Goal: Use online tool/utility: Utilize a website feature to perform a specific function

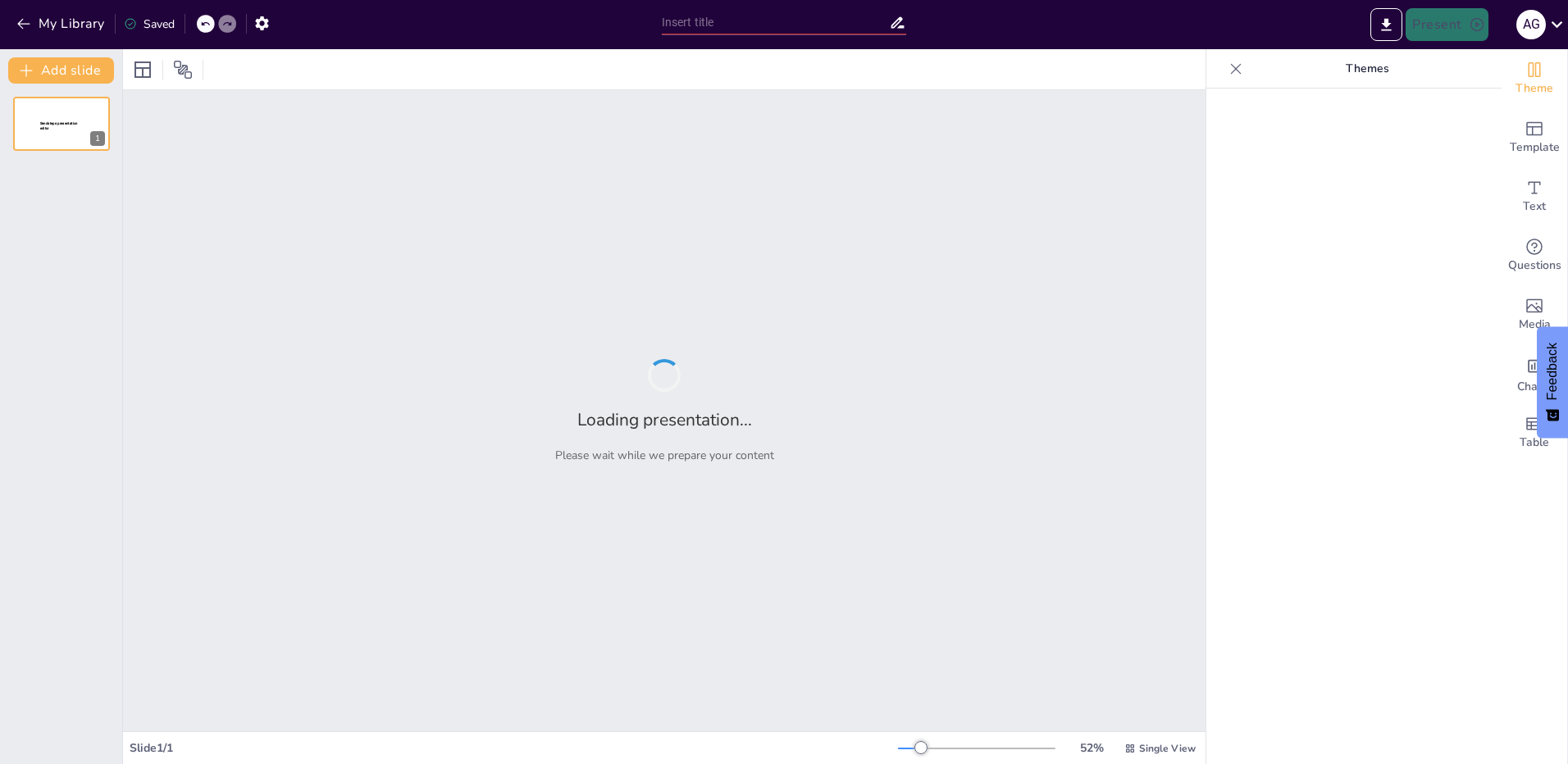
type input "Наукові підходи до відновлення арматурованих бетонних конструкцій у будівельній…"
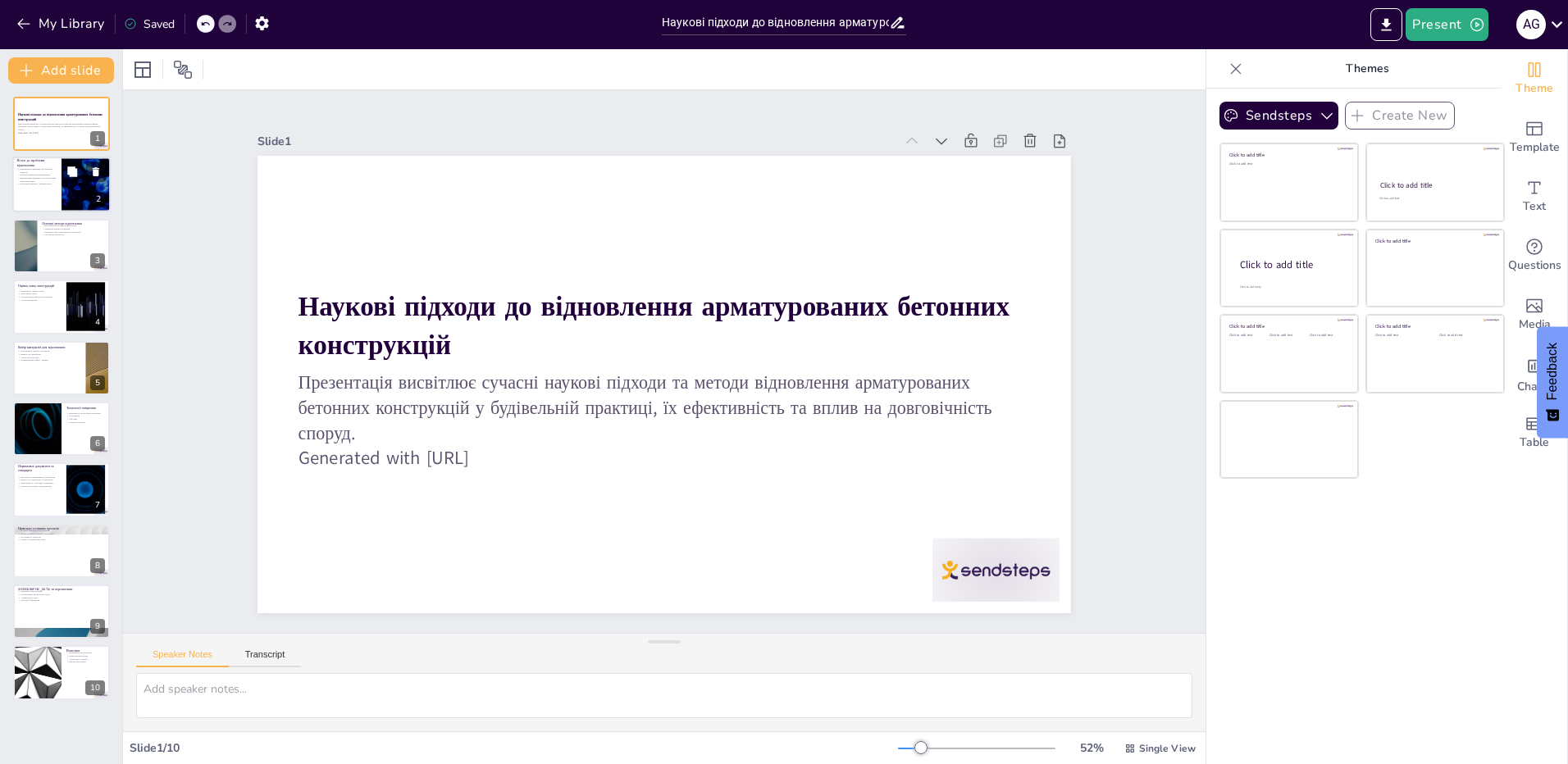
click at [49, 187] on div at bounding box center [61, 185] width 98 height 56
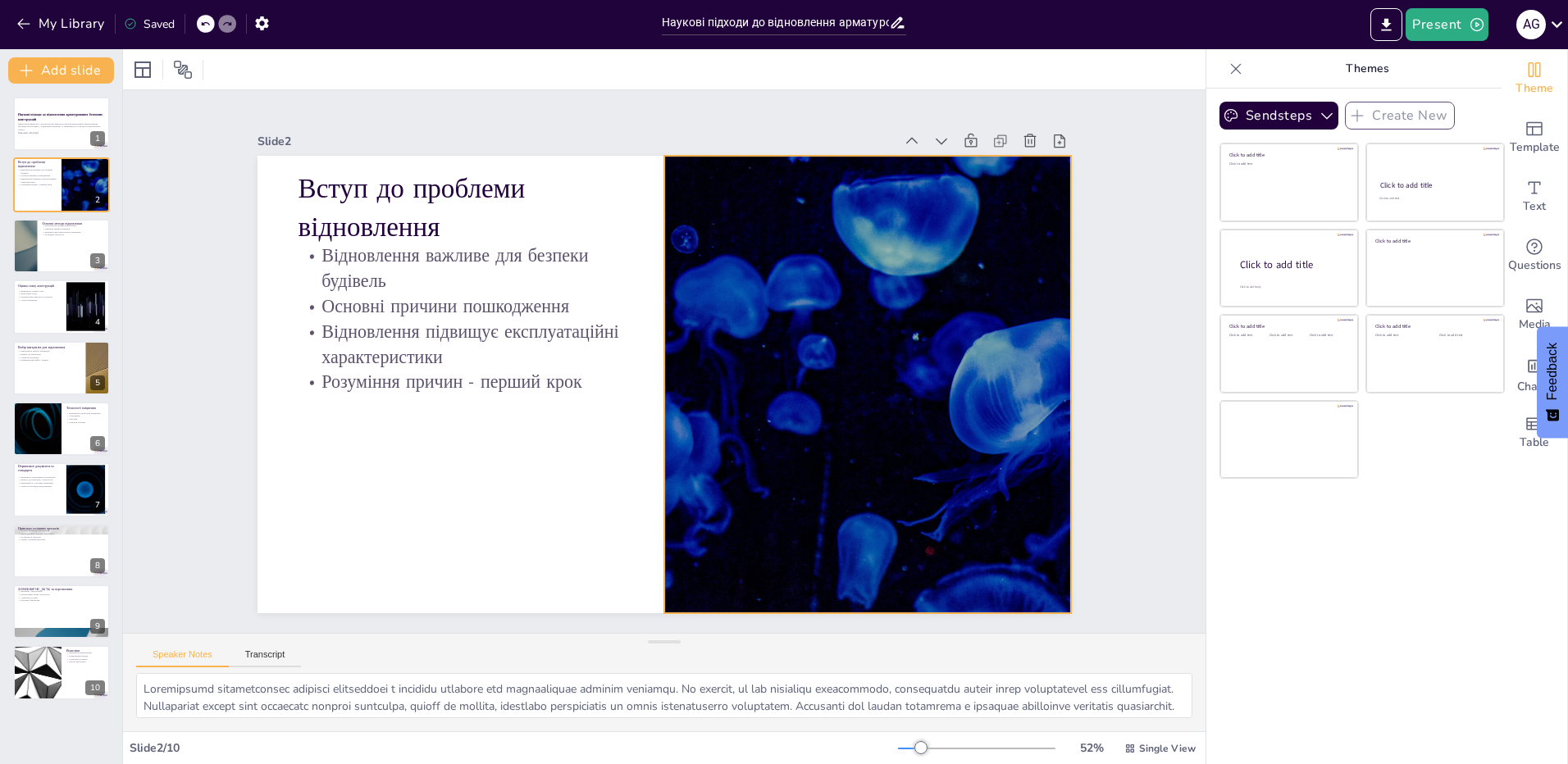
click at [673, 475] on div at bounding box center [526, 513] width 848 height 927
click at [86, 318] on div at bounding box center [86, 307] width 88 height 50
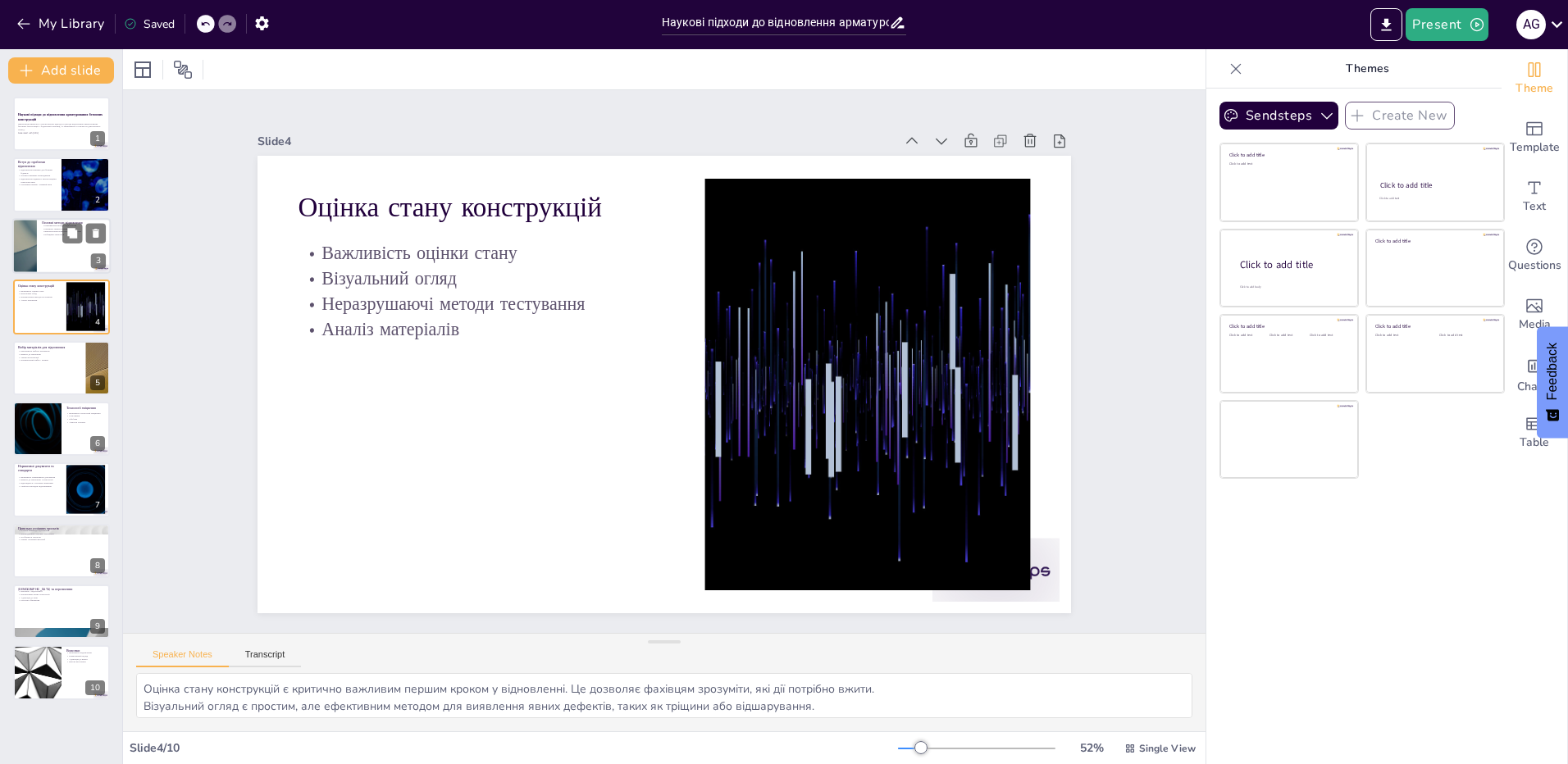
click at [60, 235] on div "Різноманіття методів відновлення Переваги заміни елементів Використання компози…" at bounding box center [74, 229] width 64 height 12
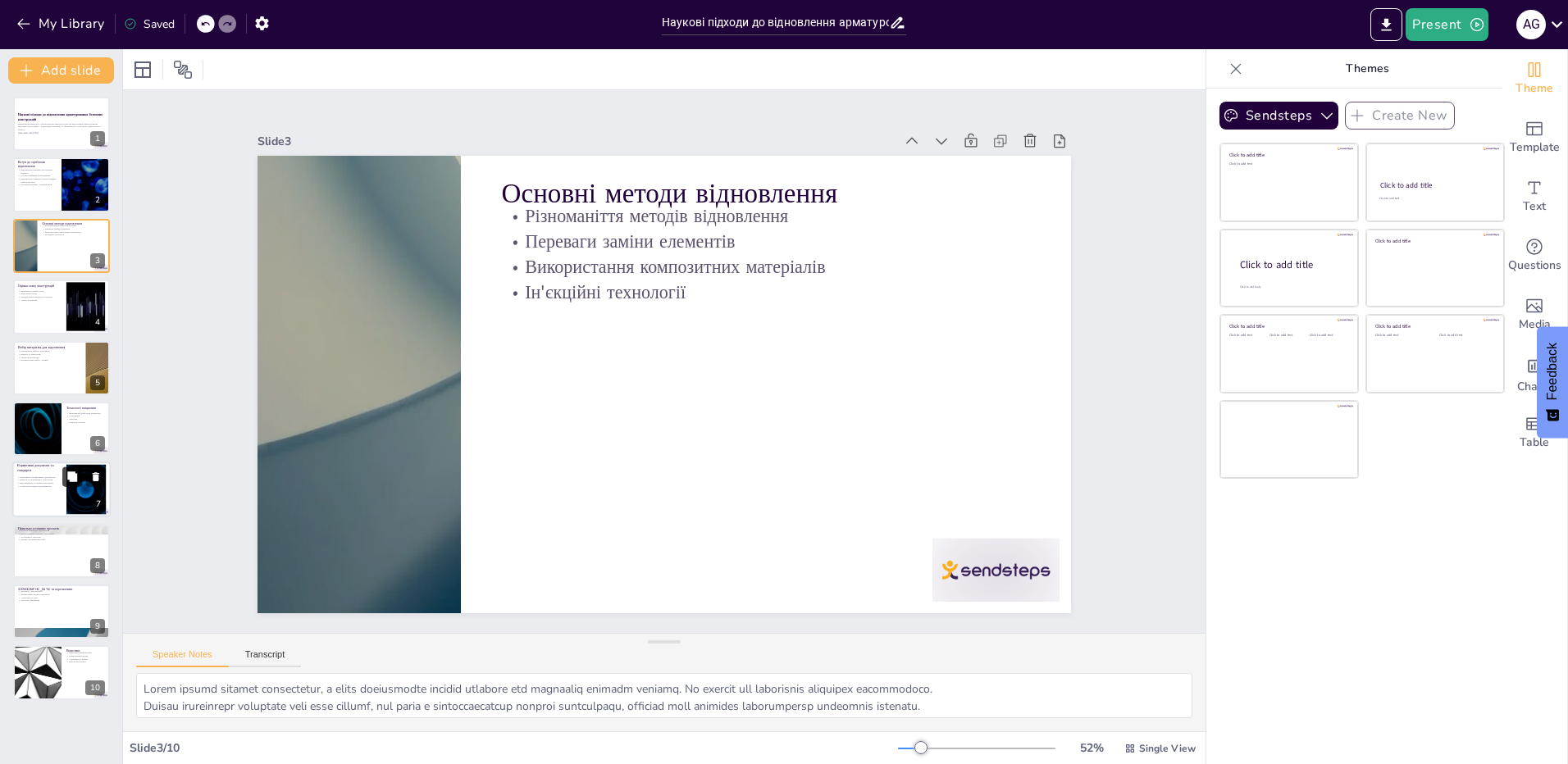
click at [64, 480] on button at bounding box center [72, 477] width 19 height 19
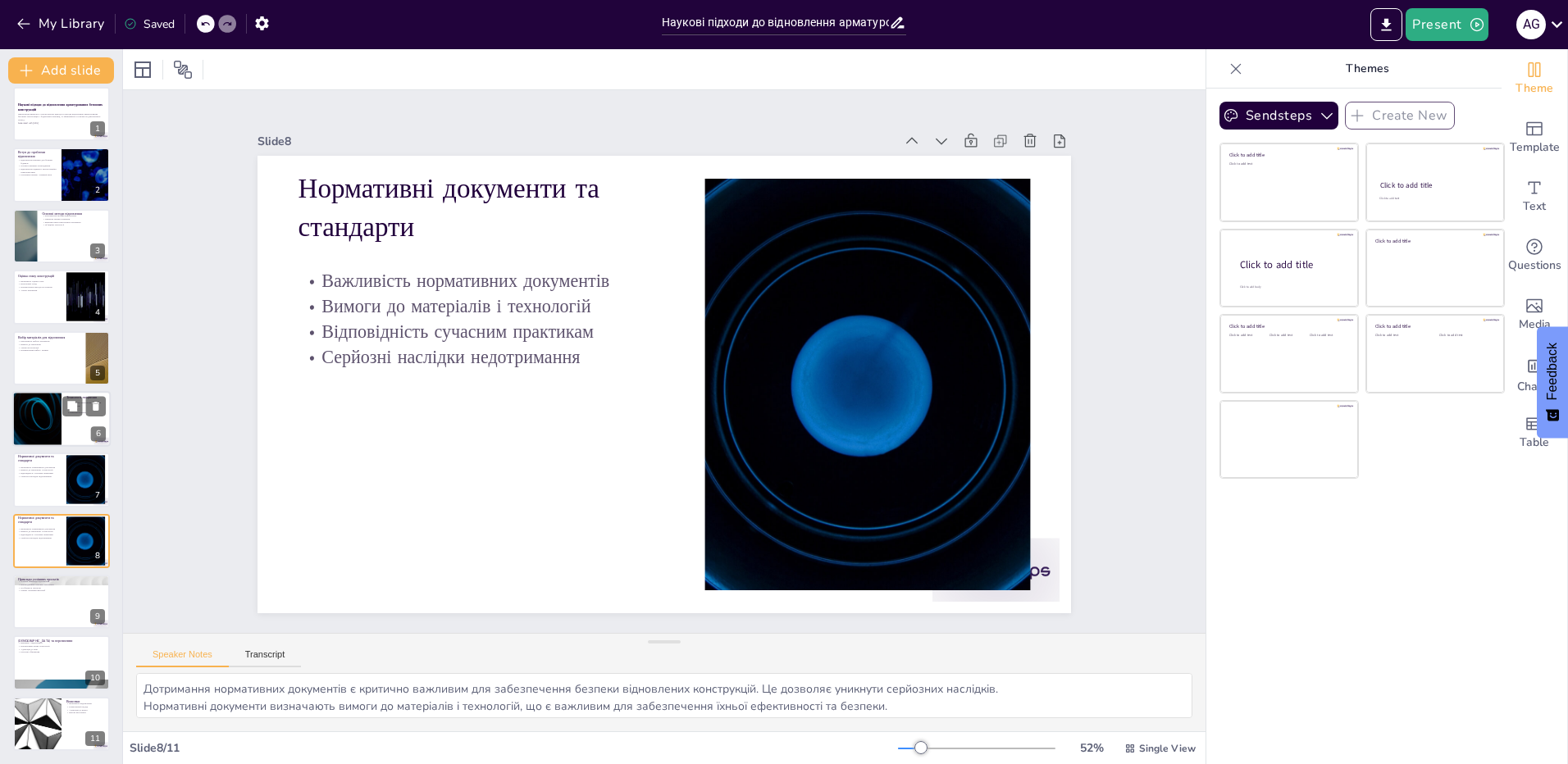
click at [47, 425] on div at bounding box center [36, 418] width 98 height 56
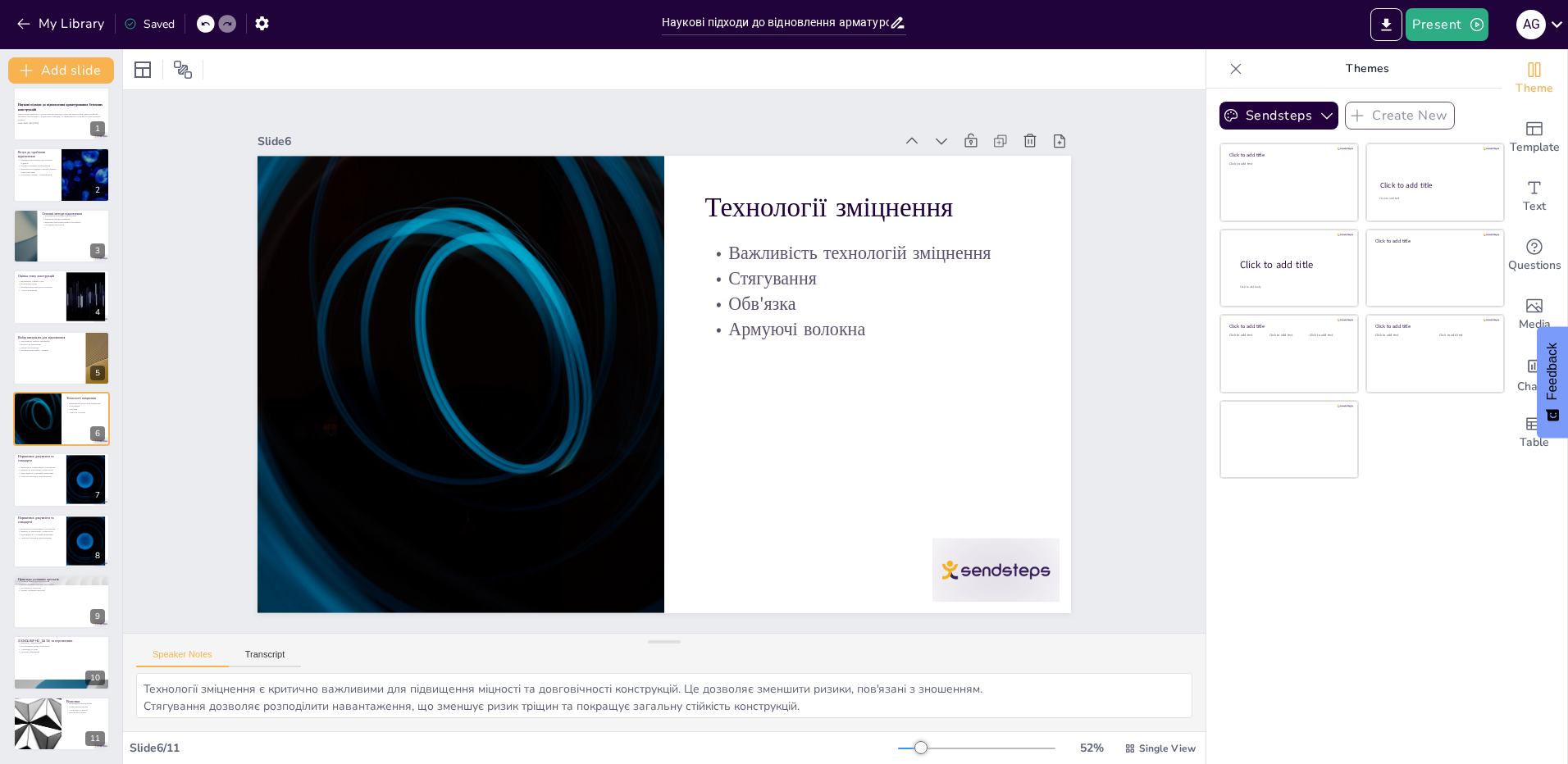
scroll to position [5, 0]
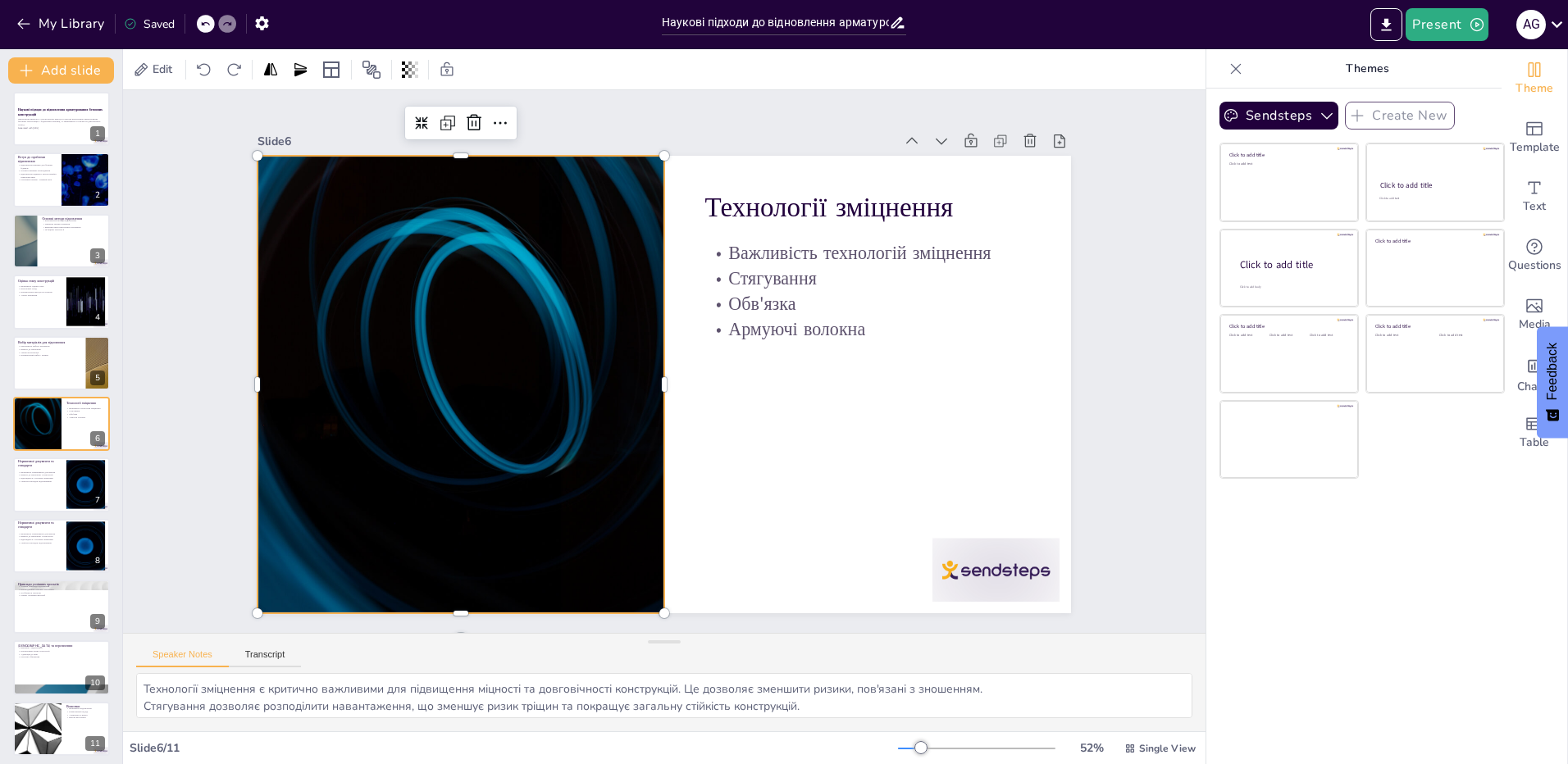
click at [557, 435] on div at bounding box center [497, 242] width 911 height 884
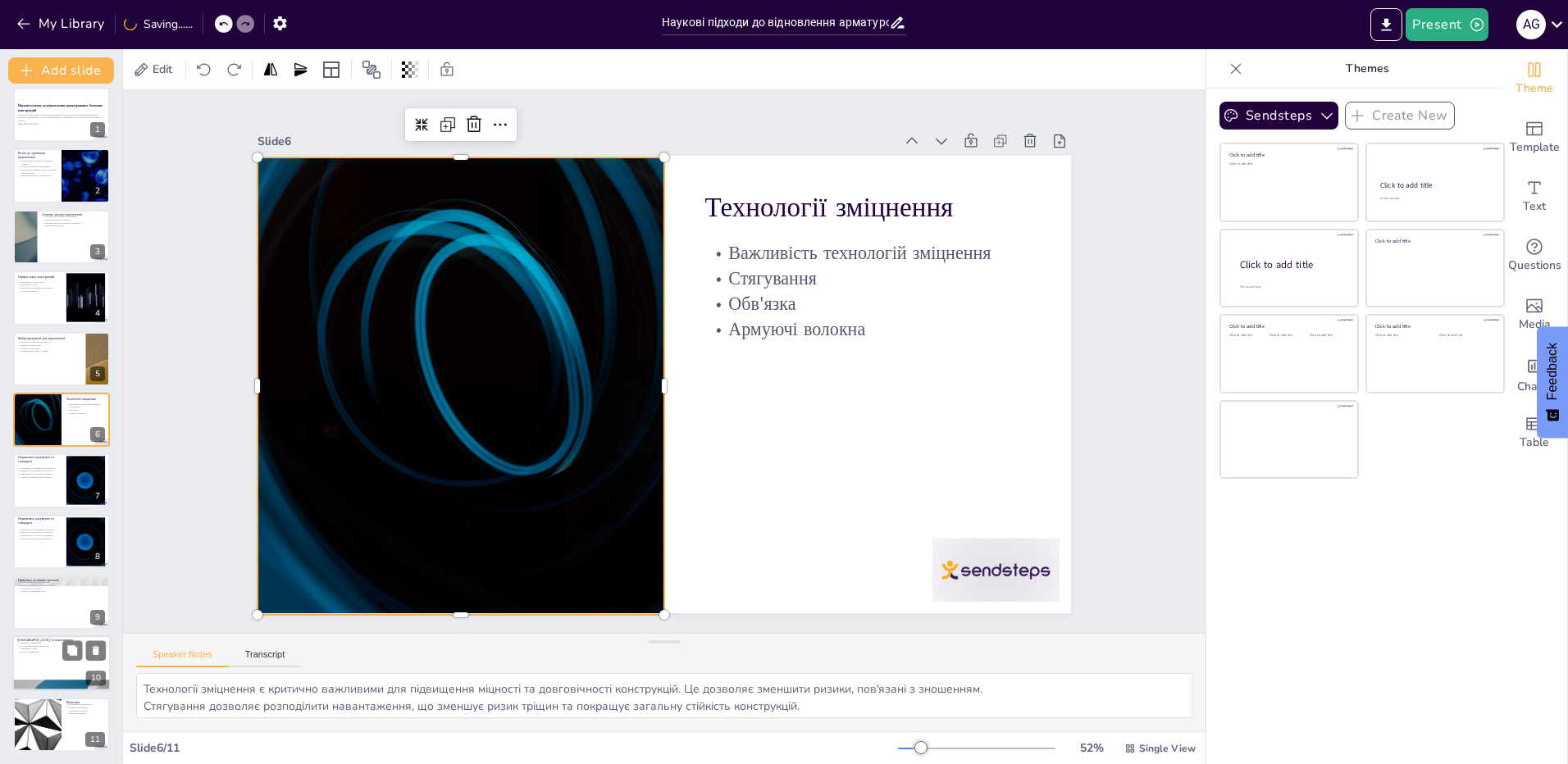
scroll to position [10, 0]
click at [48, 734] on div at bounding box center [36, 724] width 98 height 56
type textarea "Відновлення арматурованих бетонних конструкцій є важливою складовою будівельної…"
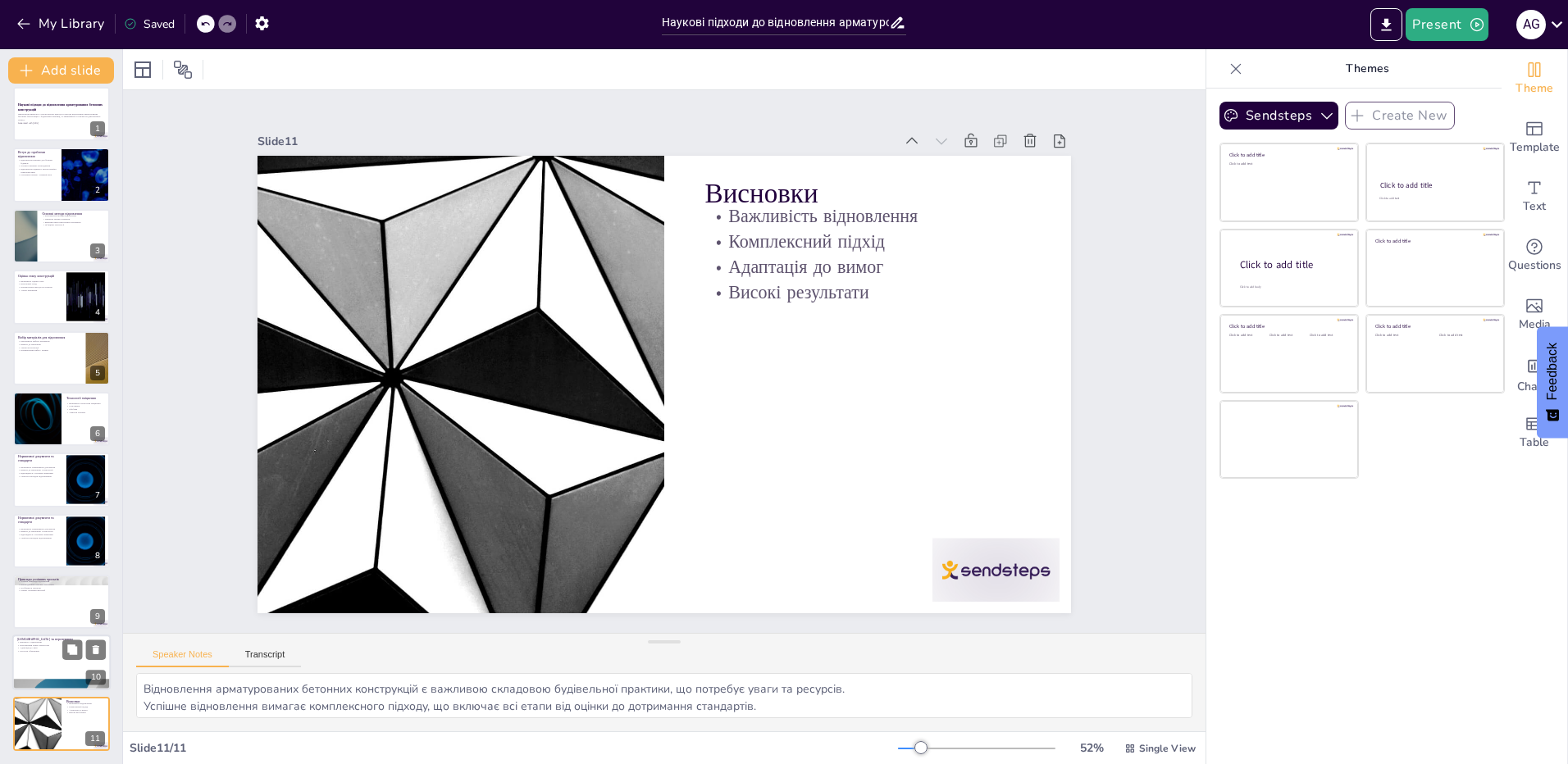
scroll to position [0, 0]
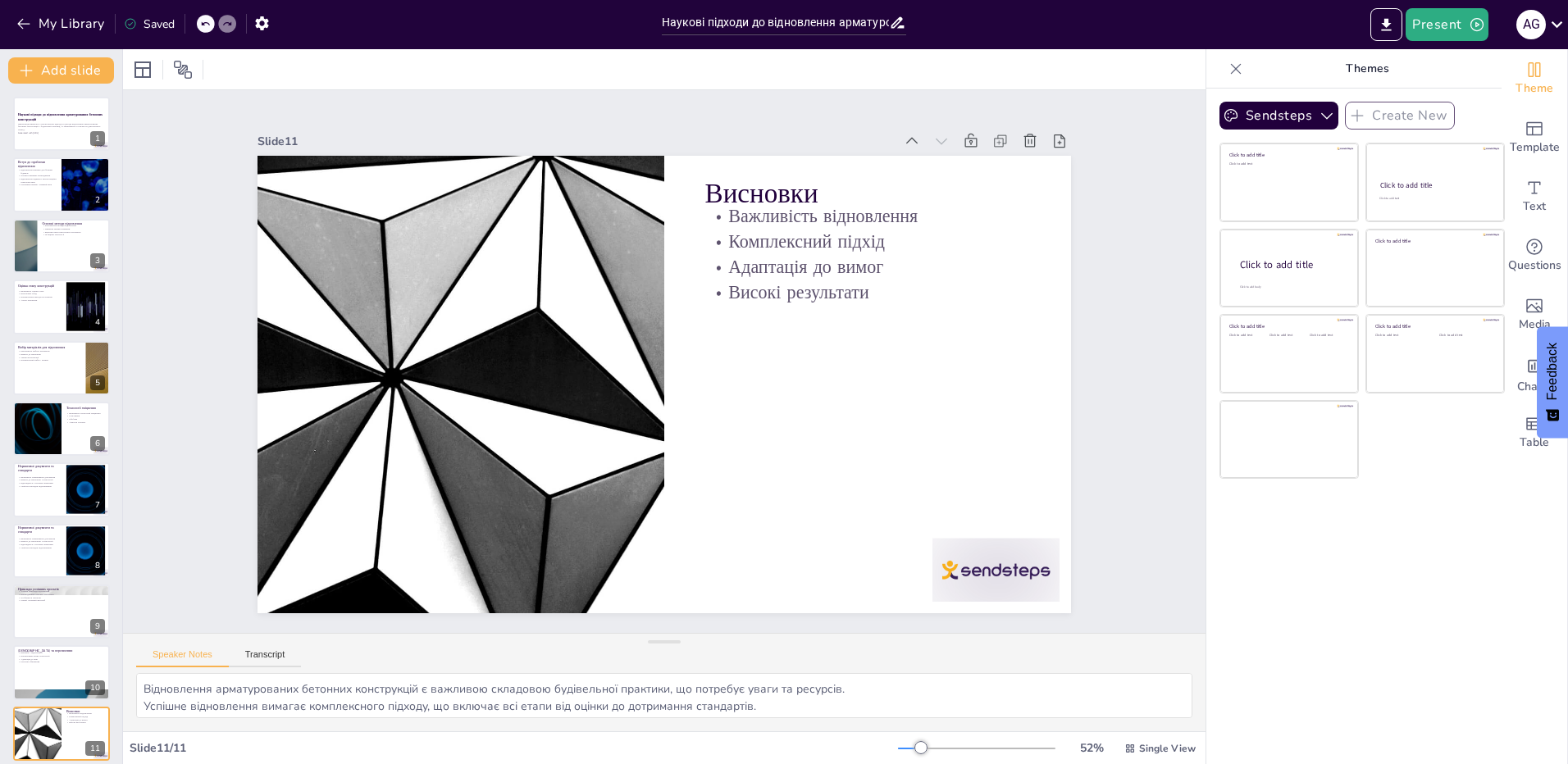
drag, startPoint x: 651, startPoint y: 67, endPoint x: 659, endPoint y: 71, distance: 8.9
click at [655, 70] on div at bounding box center [663, 69] width 1082 height 40
click at [1392, 28] on icon "Export to PowerPoint" at bounding box center [1387, 25] width 17 height 17
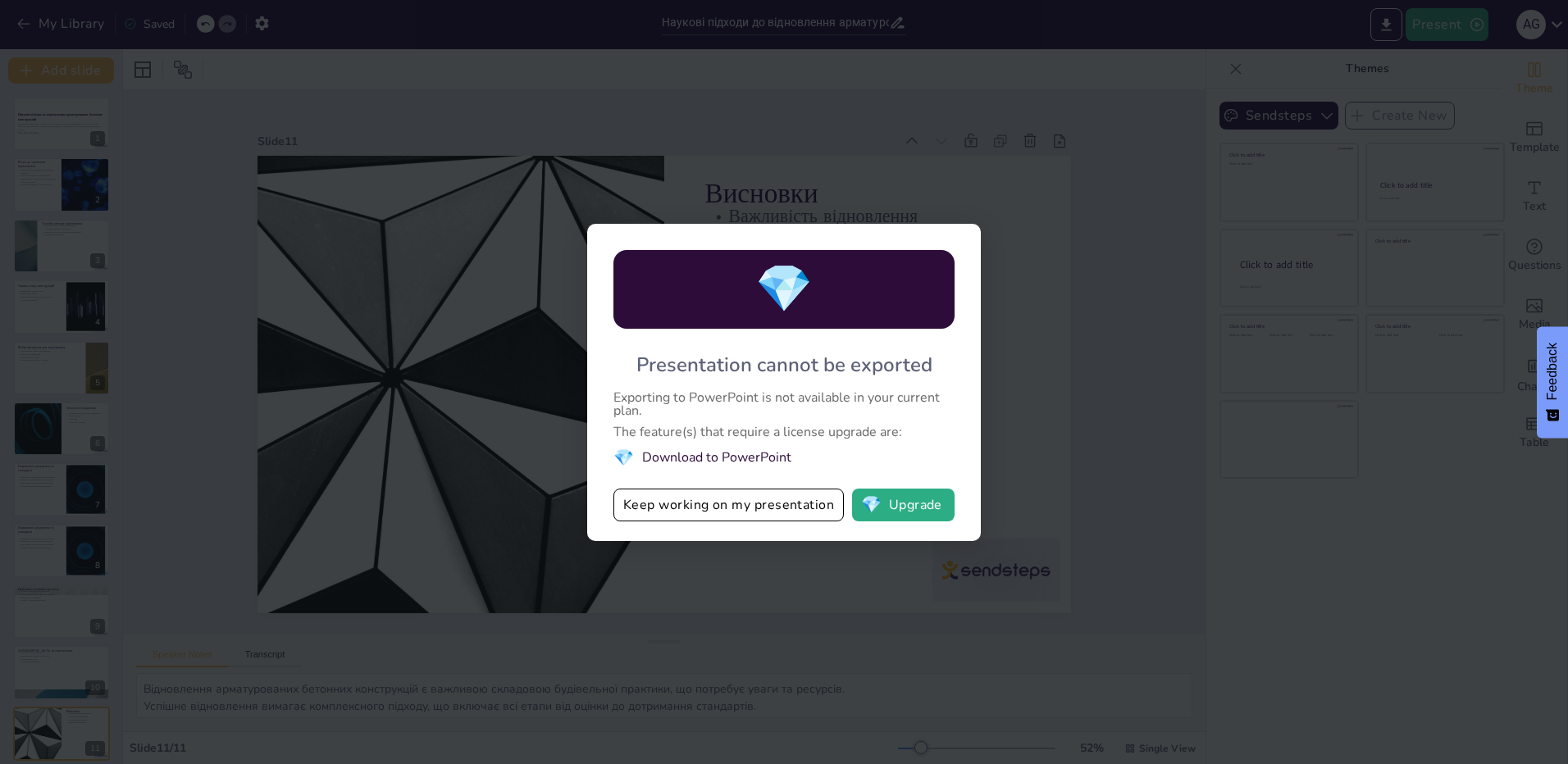
drag, startPoint x: 1218, startPoint y: 532, endPoint x: 1506, endPoint y: 9, distance: 597.1
click at [1247, 519] on div "💎 Presentation cannot be exported Exporting to PowerPoint is not available in y…" at bounding box center [784, 382] width 1568 height 764
